Goal: Find specific page/section: Find specific page/section

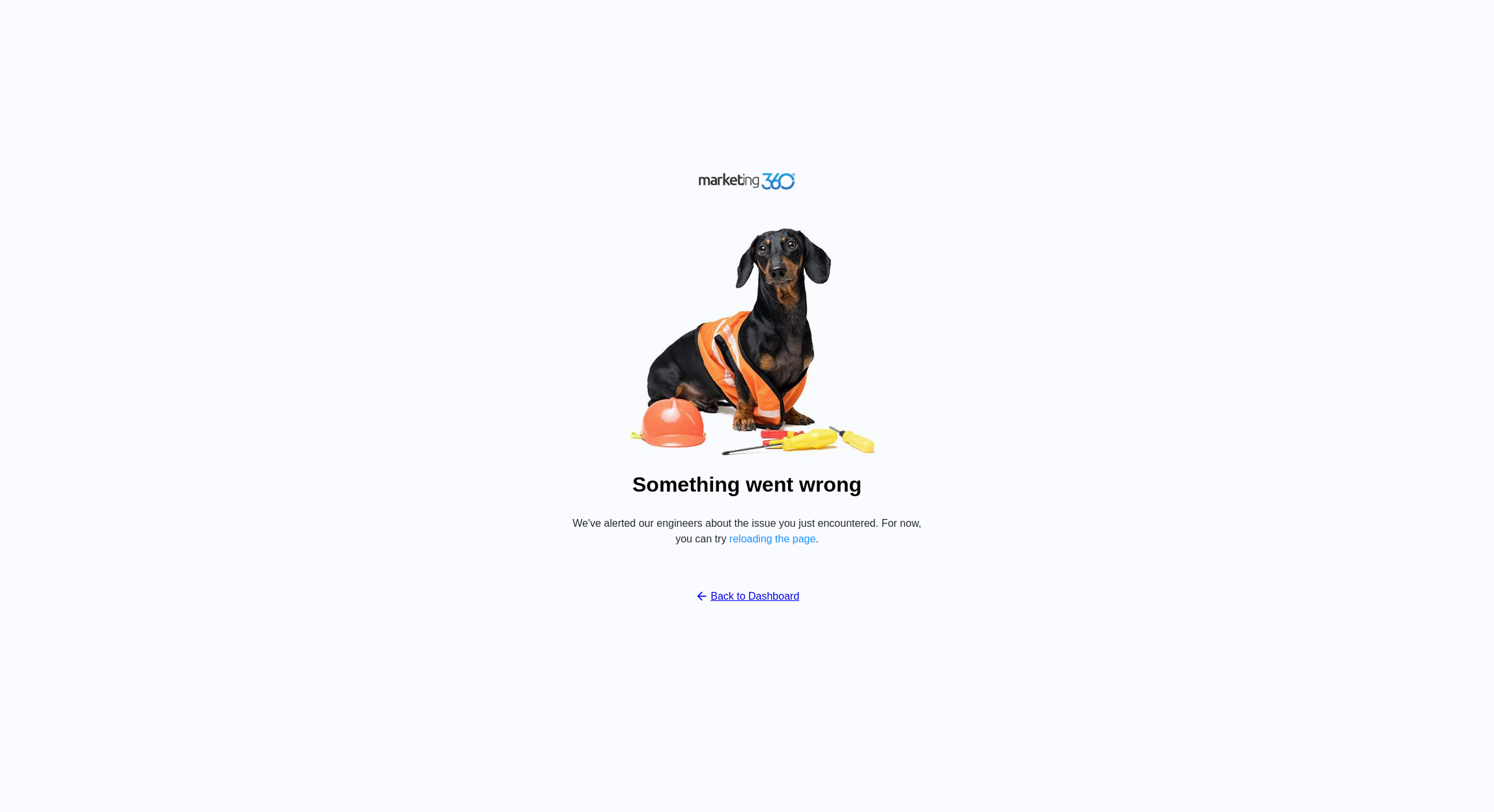
click at [1027, 49] on div "Something went wrong We've alerted our engineers about the issue you just encou…" at bounding box center [747, 406] width 1494 height 812
